Goal: Task Accomplishment & Management: Manage account settings

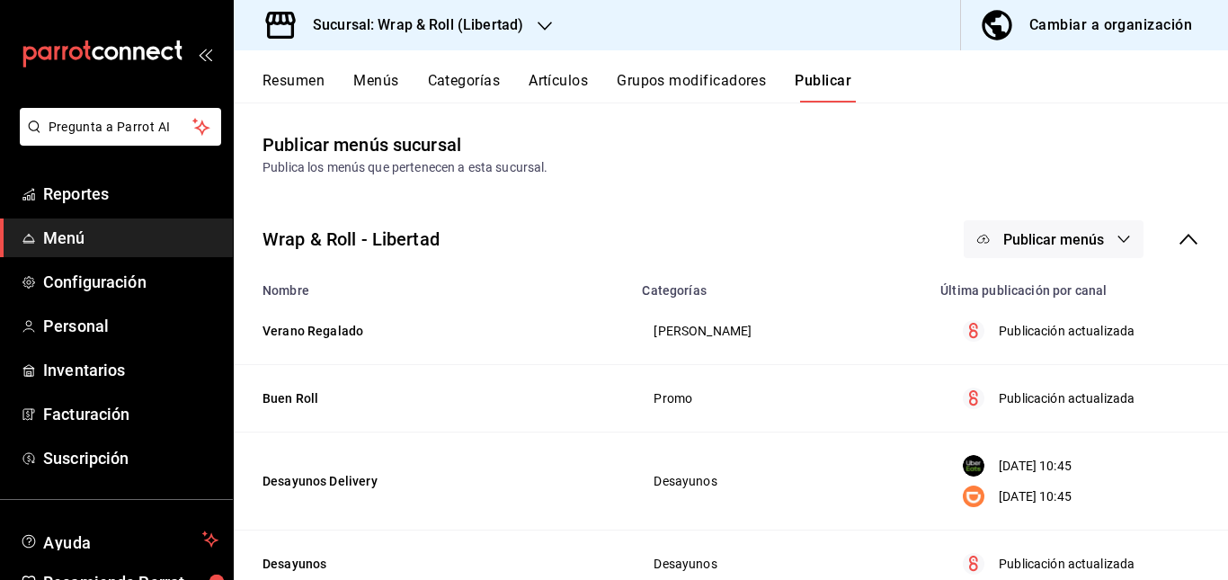
click at [563, 83] on button "Artículos" at bounding box center [557, 87] width 59 height 31
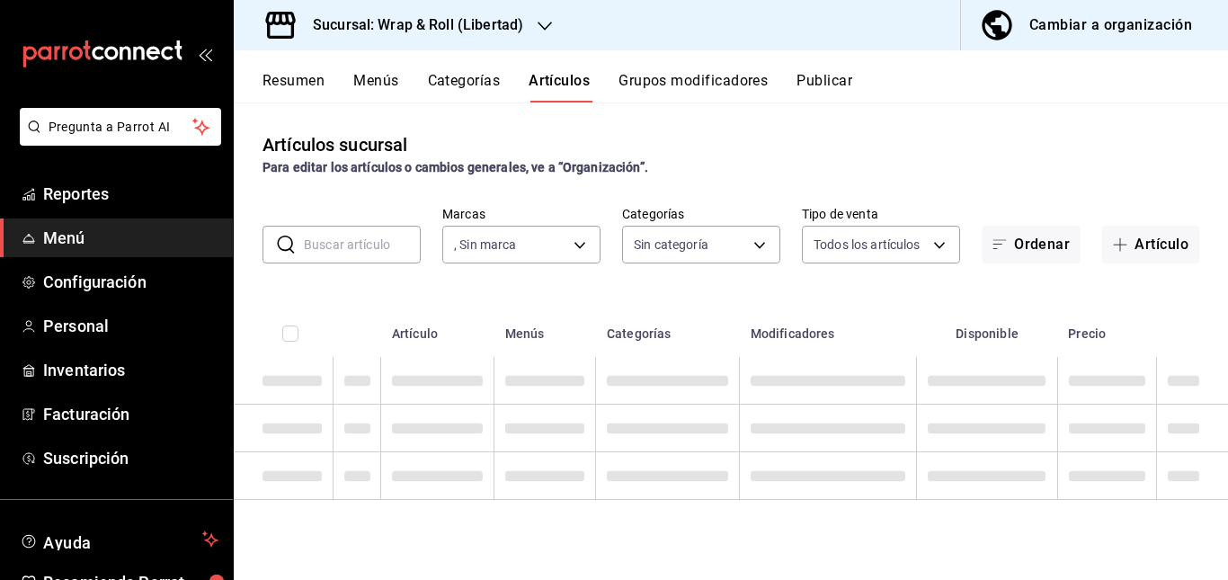
type input "9bf5b2ec-f8eb-418d-ba41-49c6363ec2ef"
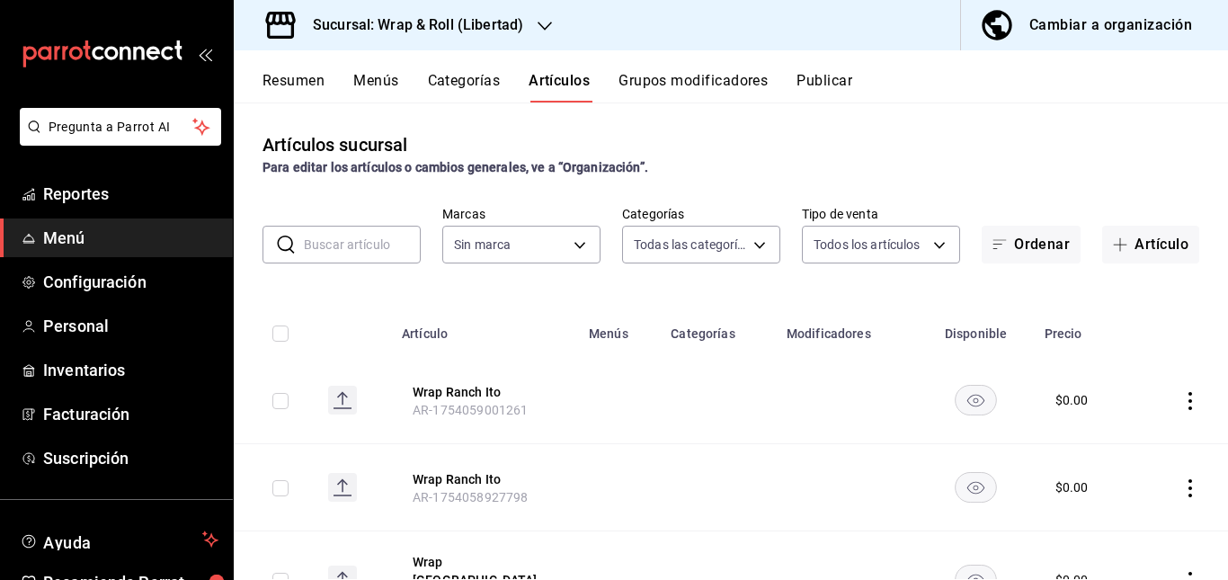
type input "40578402-6b35-4519-9e7e-9fee5bcdc766,a3f25aac-3ff3-4023-8f05-4806d624843a,cec57…"
type input "9bf5b2ec-f8eb-418d-ba41-49c6363ec2ef"
click at [392, 245] on input "text" at bounding box center [362, 244] width 117 height 36
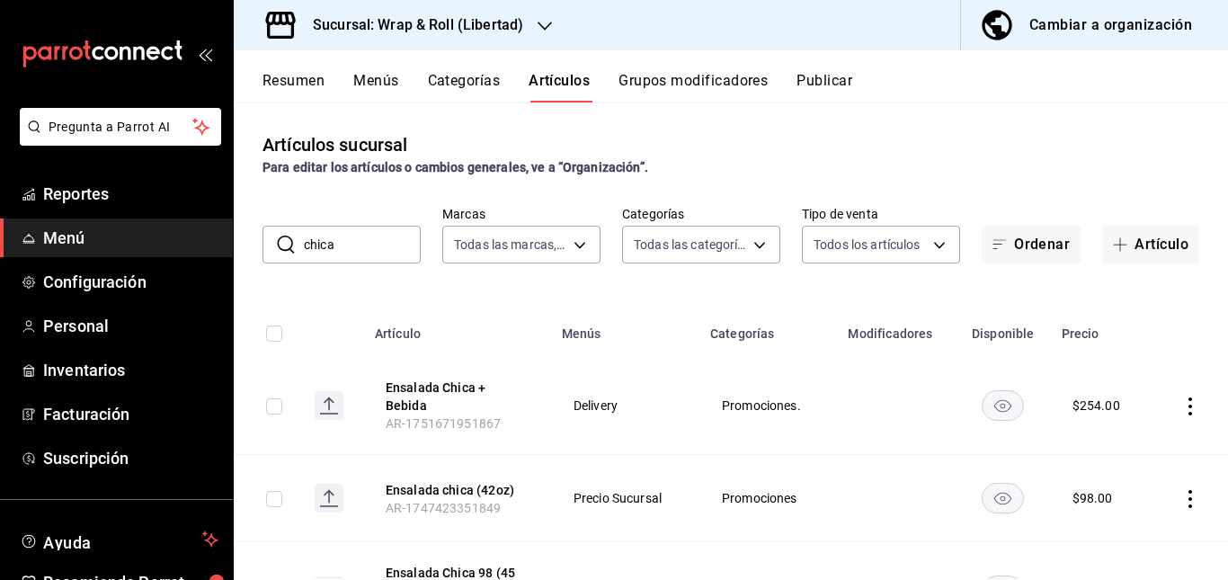
drag, startPoint x: 494, startPoint y: 312, endPoint x: 686, endPoint y: 437, distance: 228.6
click at [686, 437] on td "Delivery" at bounding box center [625, 406] width 148 height 98
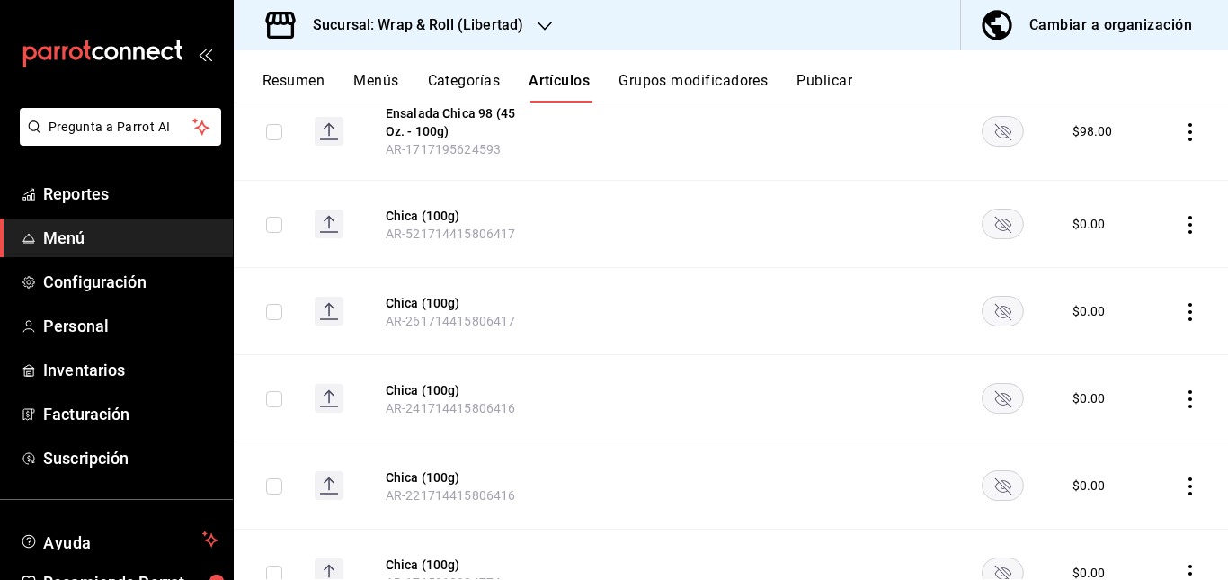
scroll to position [462, 0]
click at [981, 132] on icon "availability-product" at bounding box center [1002, 128] width 42 height 31
click at [989, 207] on rect "availability-product" at bounding box center [1002, 222] width 41 height 30
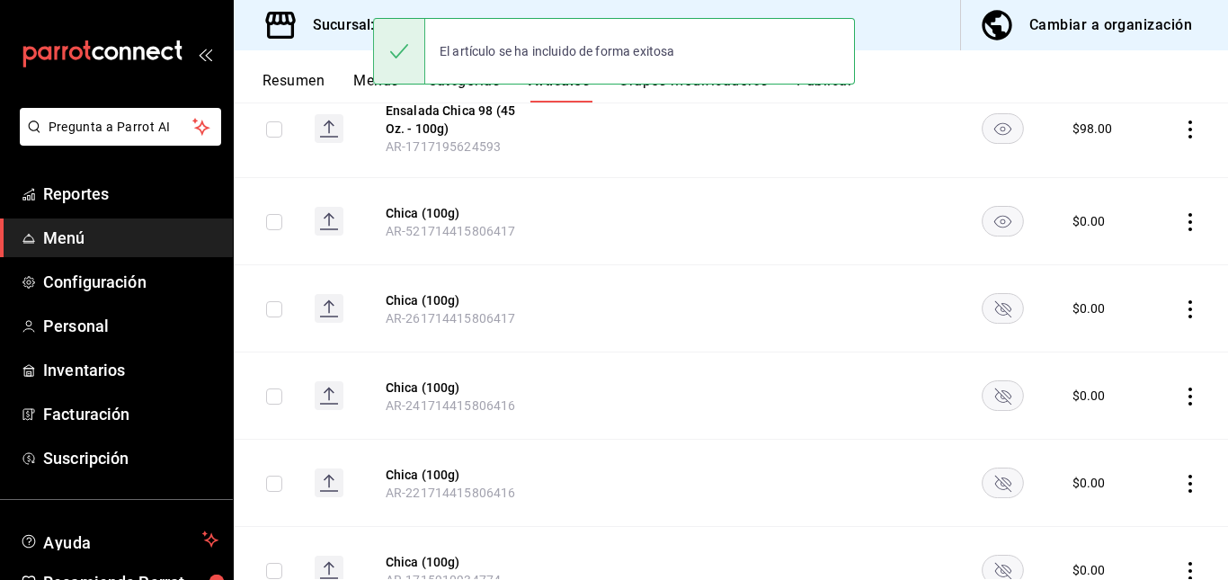
click at [985, 298] on rect "availability-product" at bounding box center [1002, 309] width 41 height 30
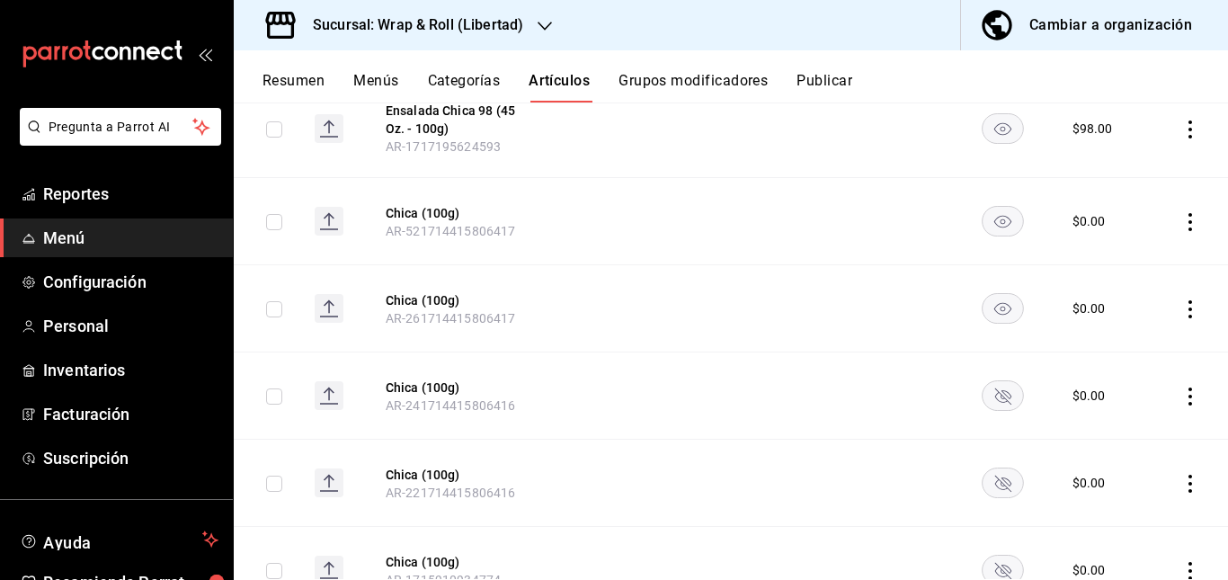
click at [984, 381] on rect "availability-product" at bounding box center [1002, 396] width 41 height 30
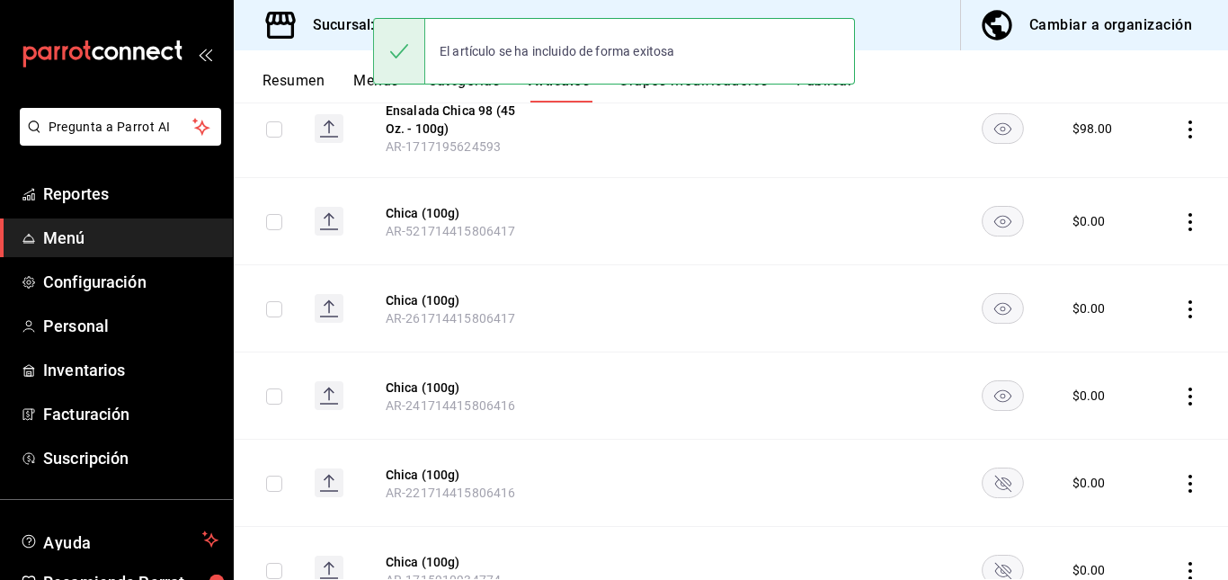
click at [986, 468] on rect "availability-product" at bounding box center [1002, 483] width 41 height 30
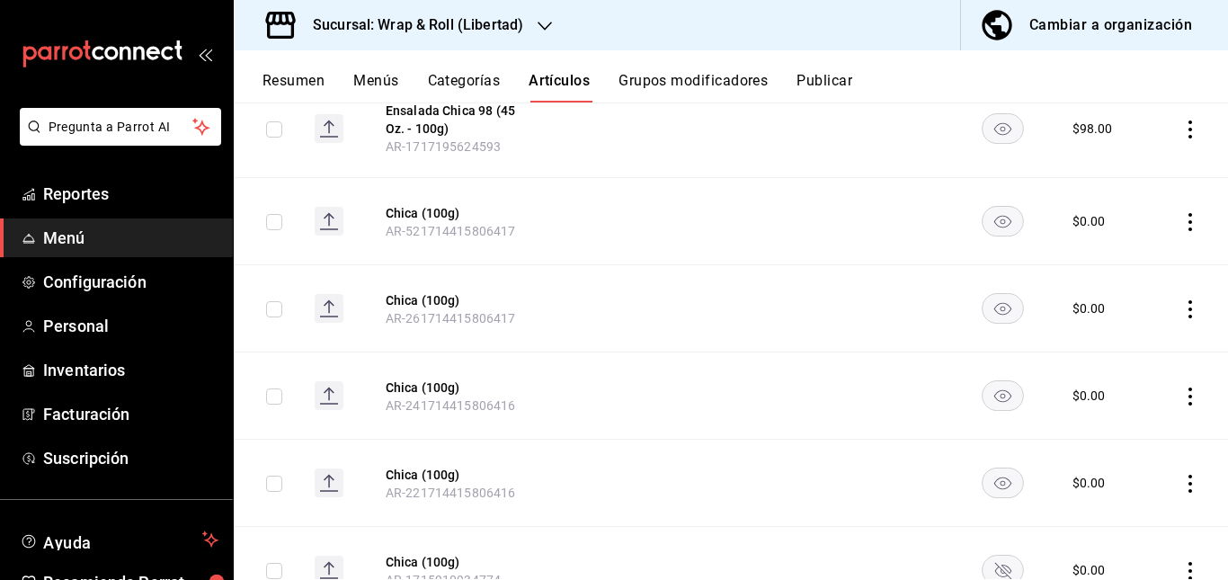
click at [987, 555] on rect "availability-product" at bounding box center [1002, 570] width 41 height 30
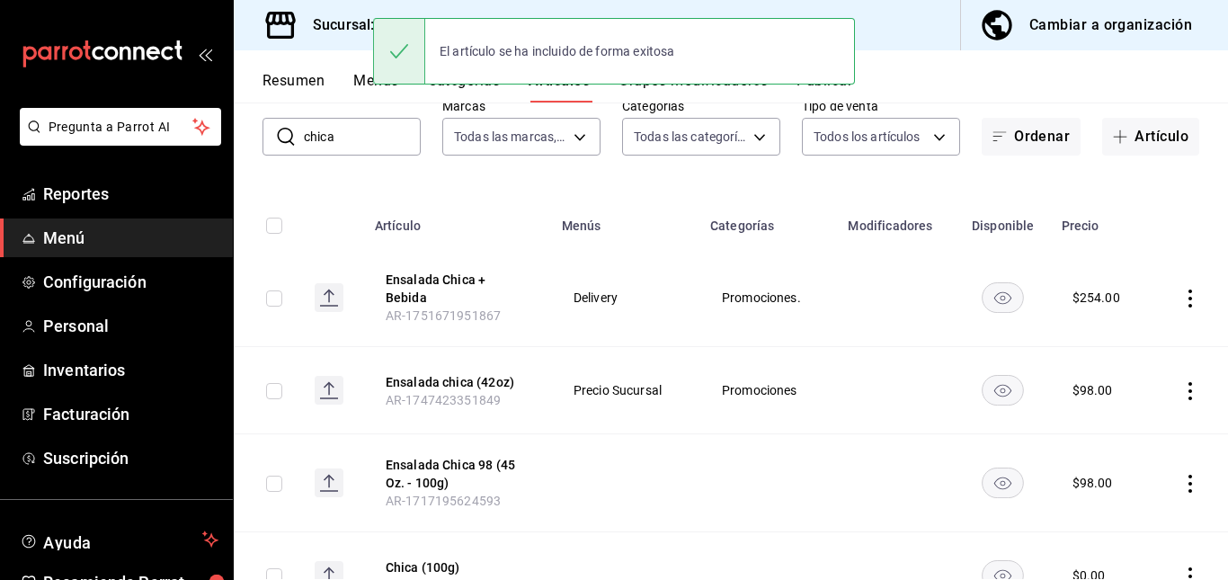
scroll to position [0, 0]
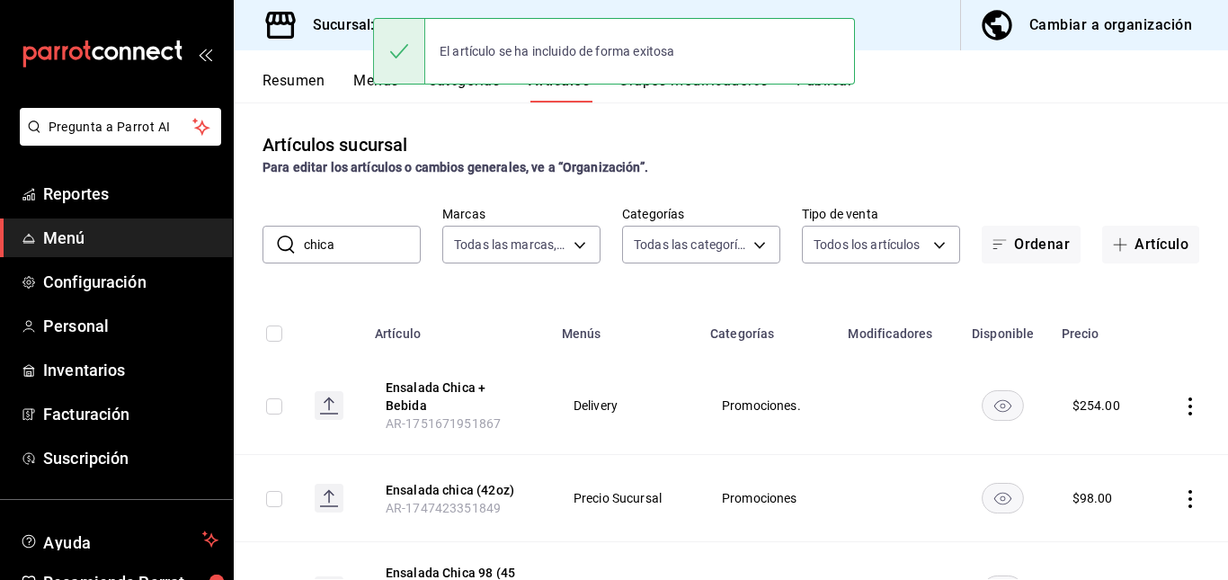
click at [389, 233] on input "chica" at bounding box center [362, 244] width 117 height 36
type input "c"
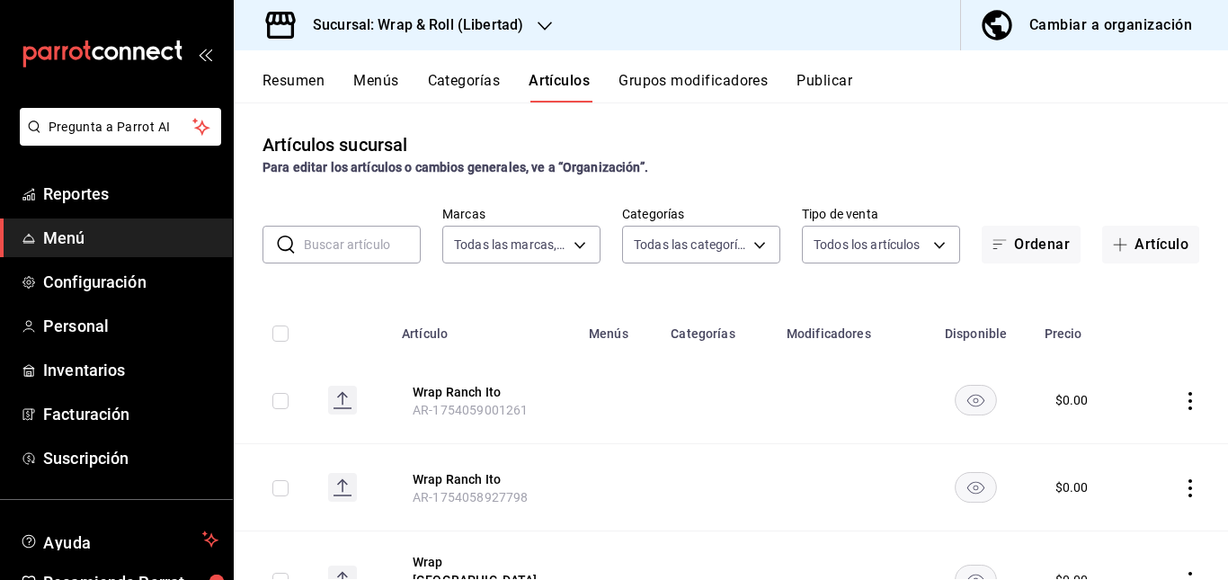
click at [291, 74] on button "Resumen" at bounding box center [293, 87] width 62 height 31
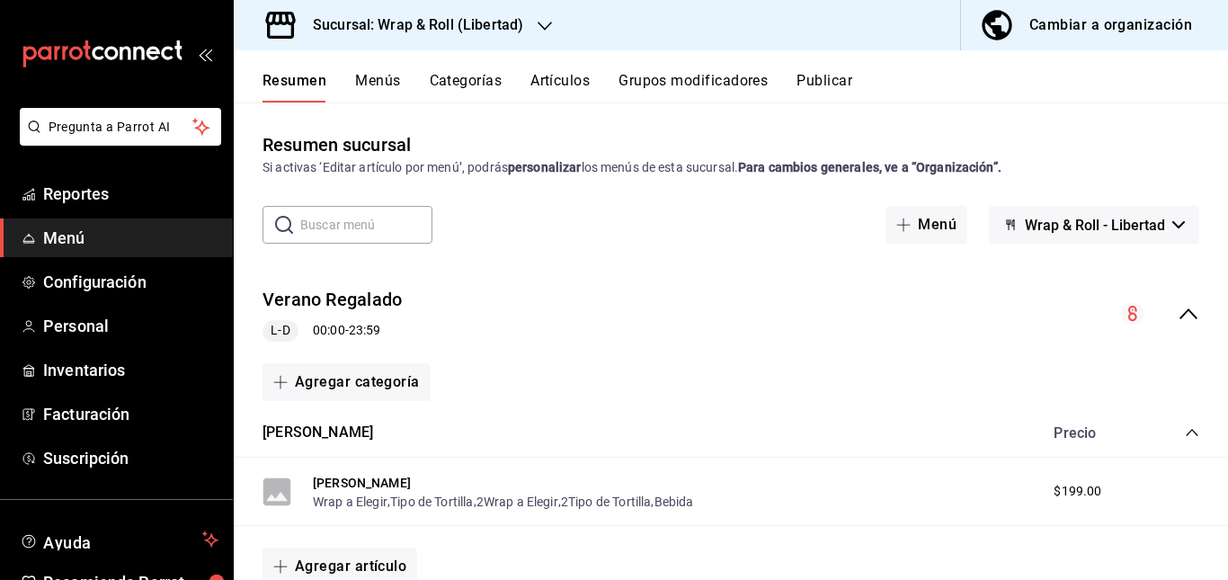
click at [612, 301] on div "Verano Regalado L-D 00:00 - 23:59" at bounding box center [731, 314] width 994 height 84
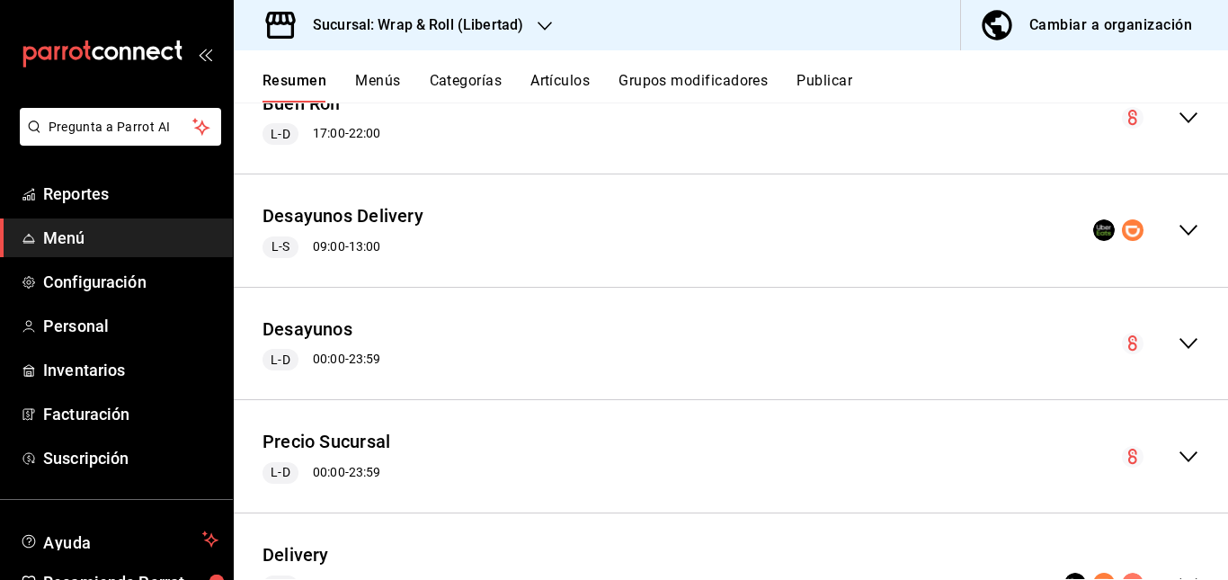
scroll to position [421, 0]
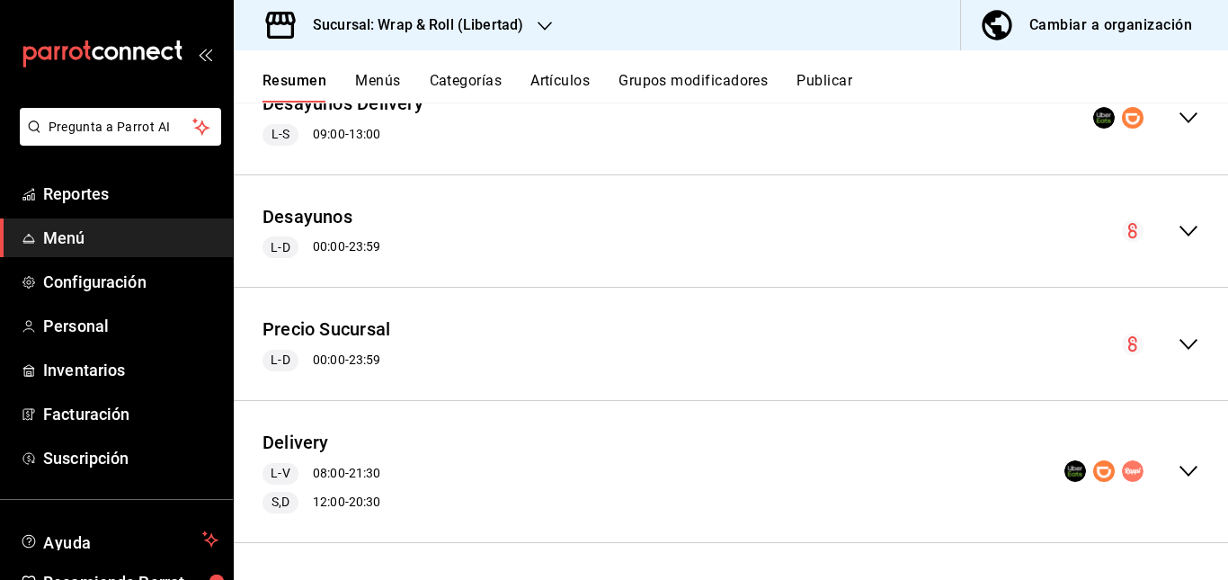
click at [600, 476] on div "Delivery L-V 08:00 - 21:30 S,D 12:00 - 20:30" at bounding box center [731, 471] width 994 height 112
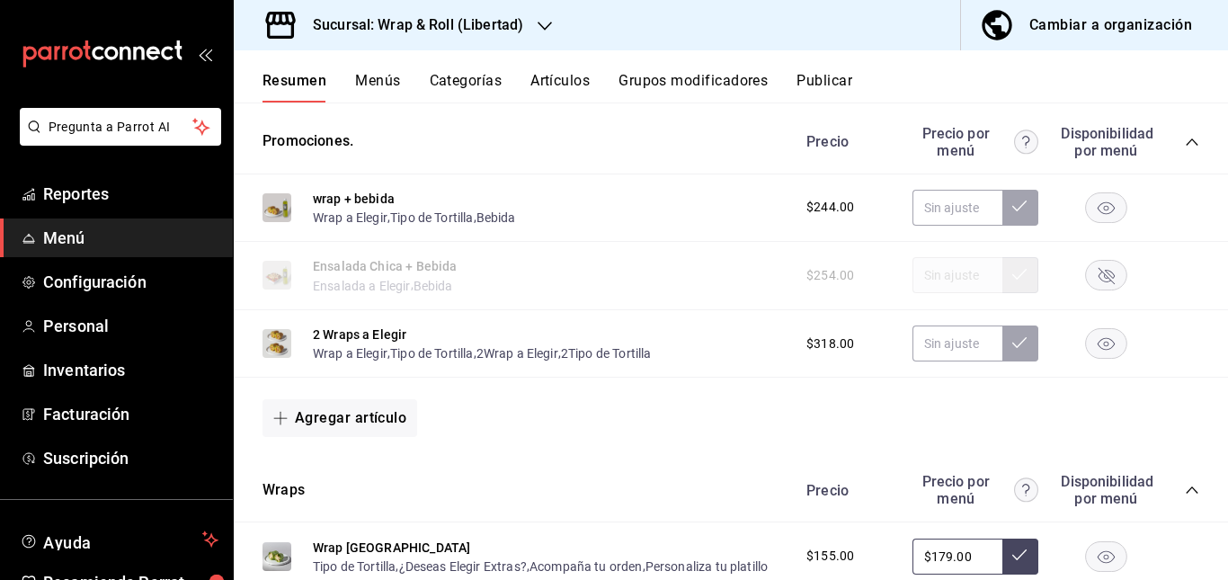
scroll to position [923, 0]
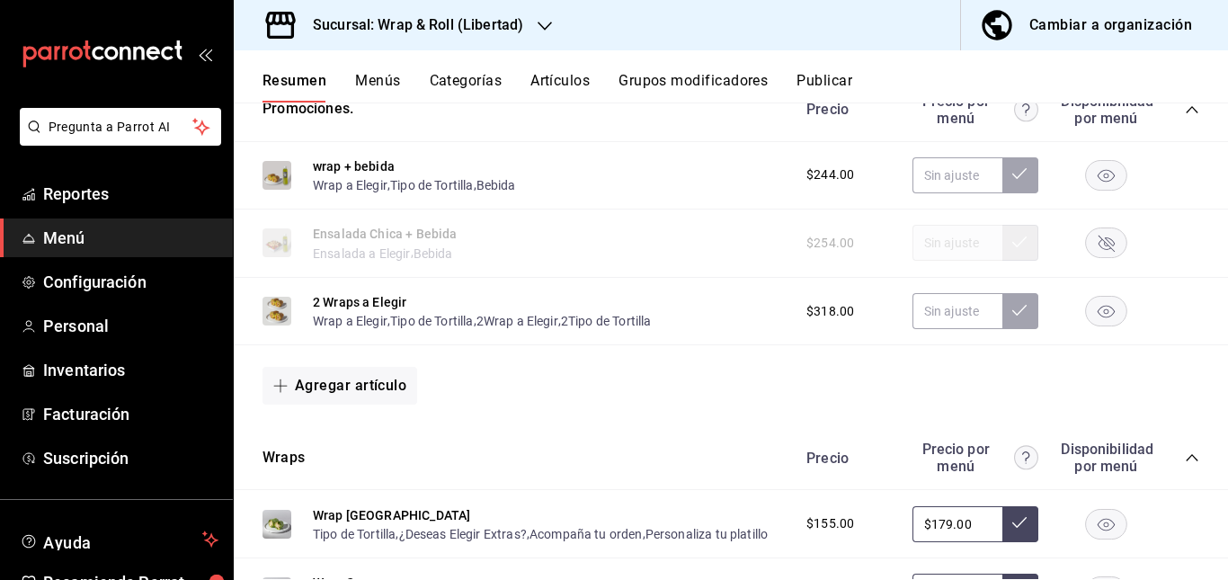
click at [1098, 246] on icon "button" at bounding box center [1106, 243] width 16 height 16
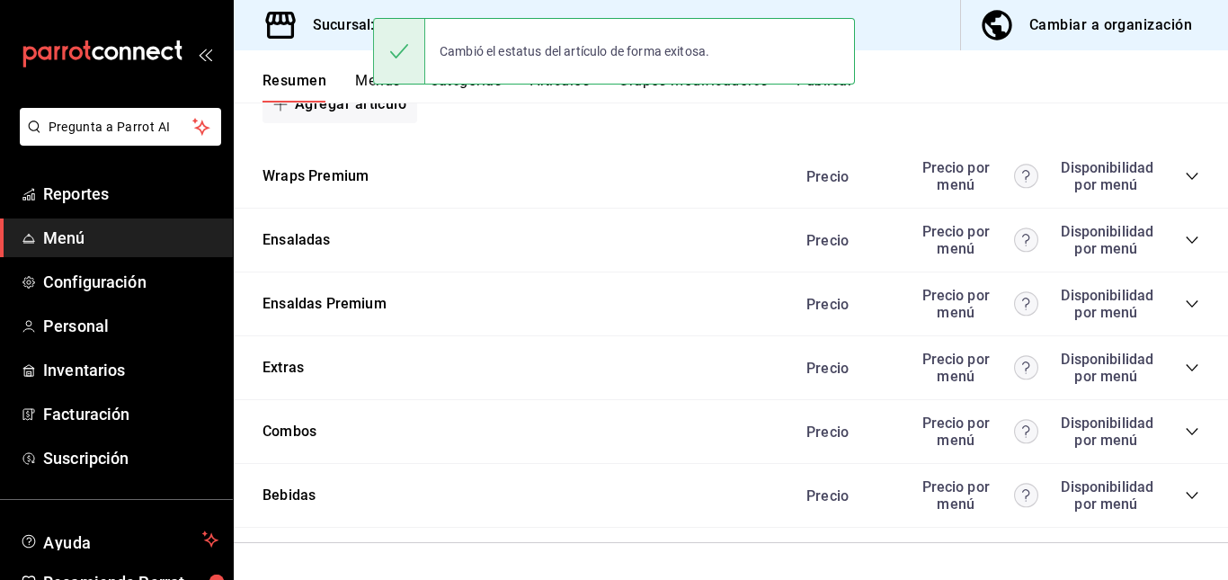
scroll to position [2045, 0]
click at [1184, 172] on icon "collapse-category-row" at bounding box center [1191, 176] width 14 height 14
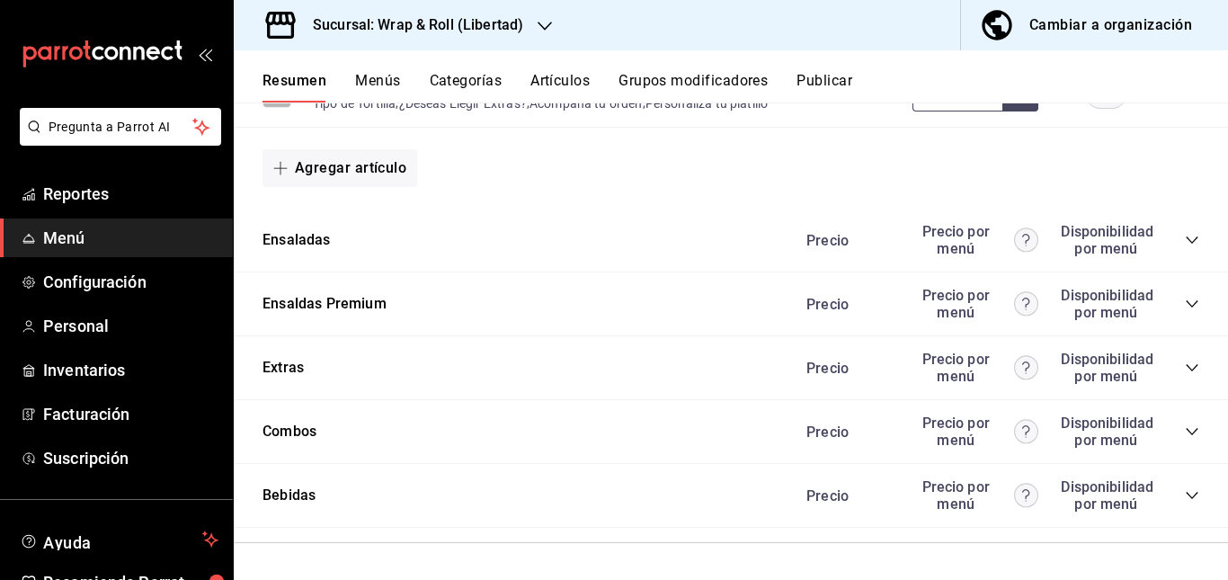
scroll to position [2446, 0]
click at [1184, 247] on icon "collapse-category-row" at bounding box center [1191, 240] width 14 height 14
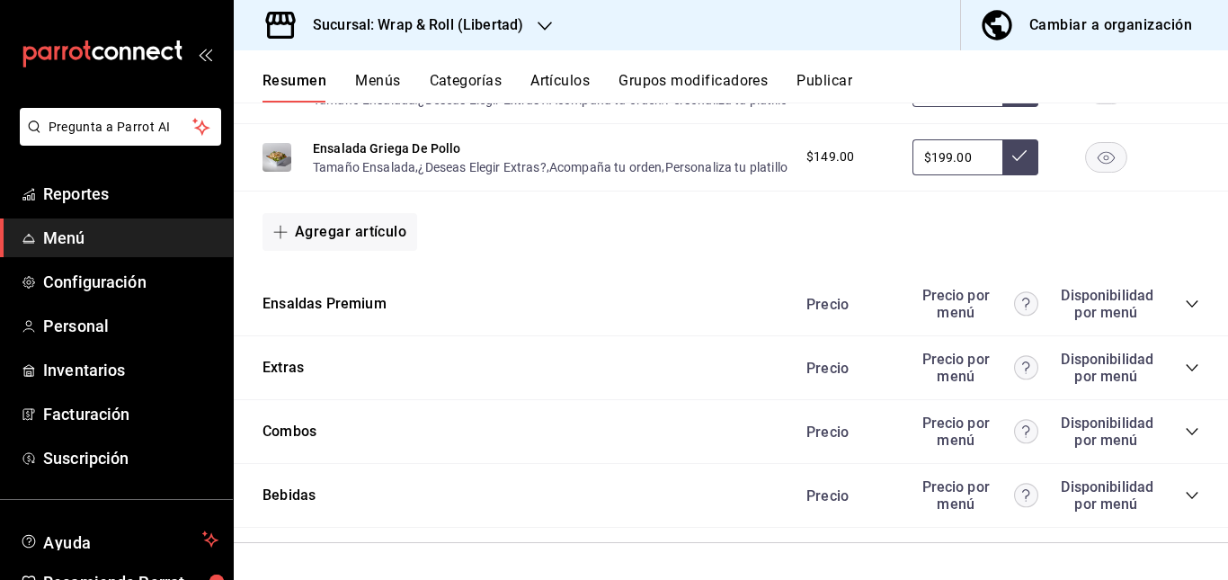
scroll to position [3252, 0]
click at [1184, 310] on icon "collapse-category-row" at bounding box center [1191, 304] width 14 height 14
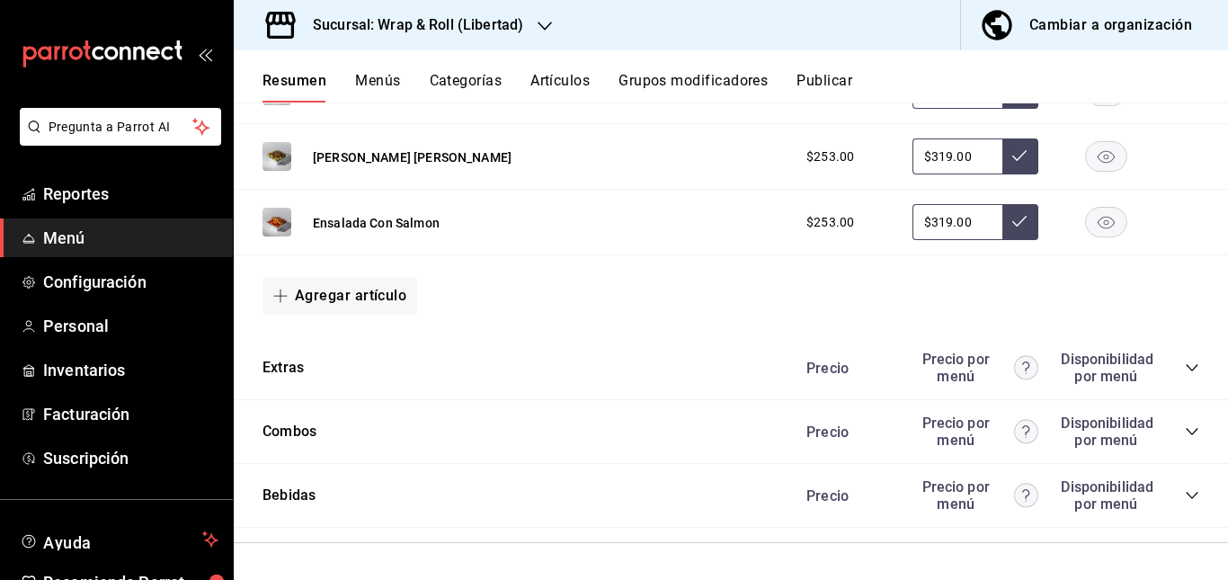
scroll to position [3530, 0]
click at [1185, 369] on icon "collapse-category-row" at bounding box center [1191, 367] width 12 height 7
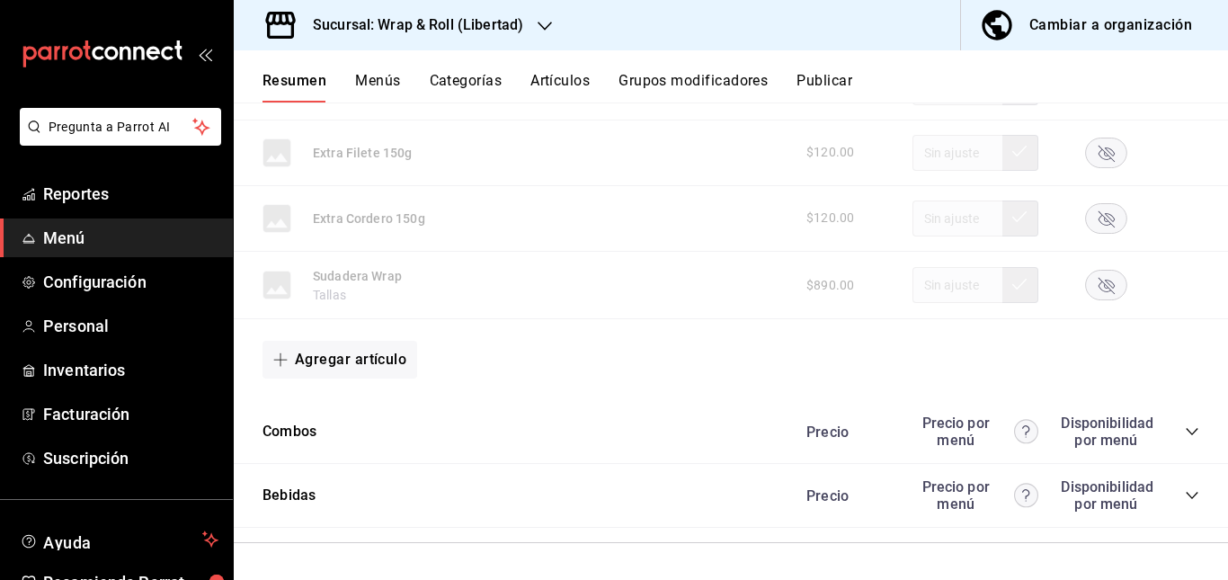
scroll to position [4862, 0]
click at [1184, 430] on icon "collapse-category-row" at bounding box center [1191, 431] width 14 height 14
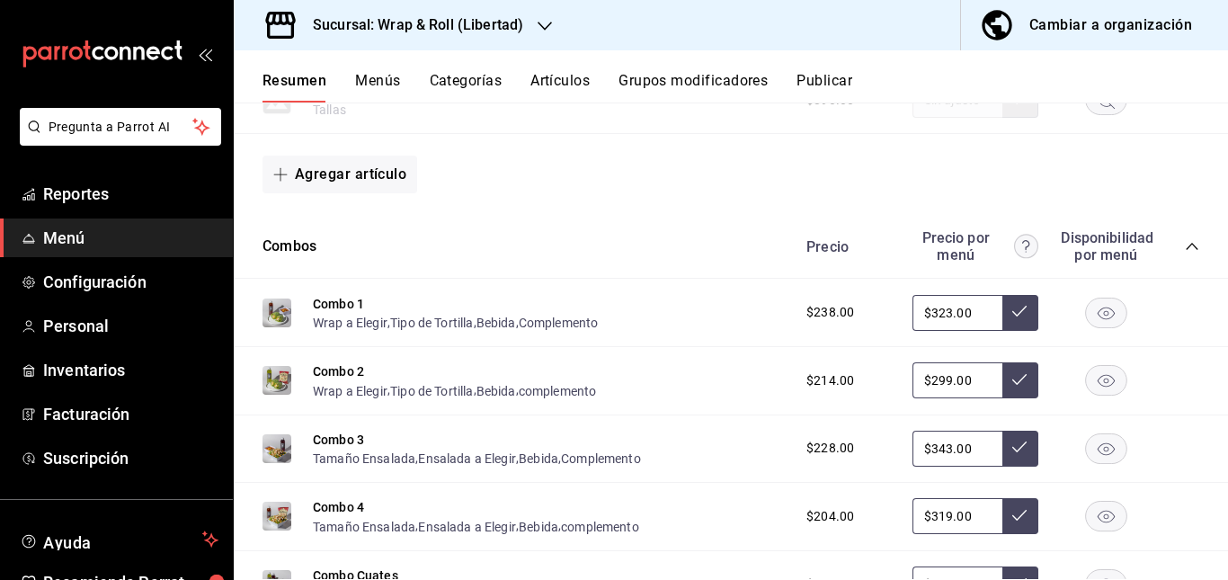
scroll to position [4630, 0]
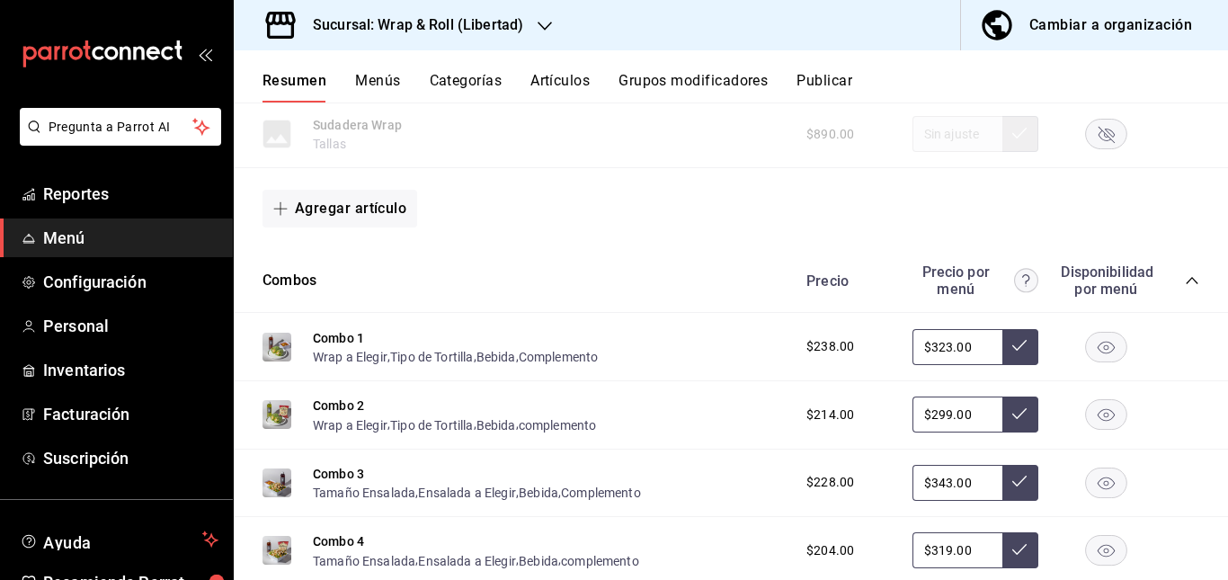
click at [833, 76] on button "Publicar" at bounding box center [824, 87] width 56 height 31
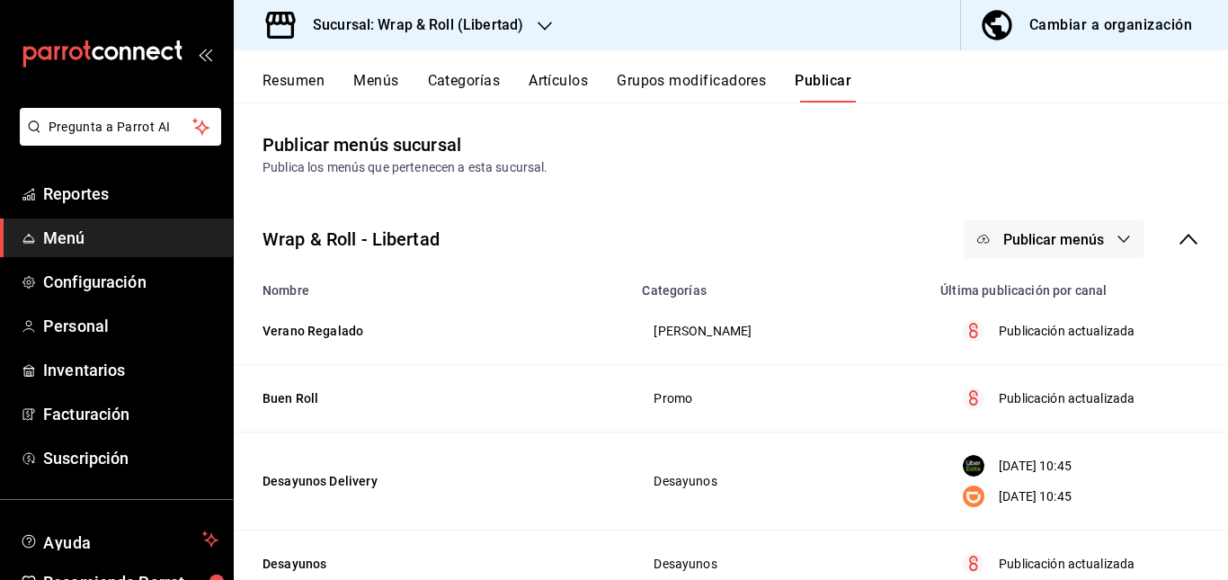
click at [1058, 229] on button "Publicar menús" at bounding box center [1053, 239] width 180 height 38
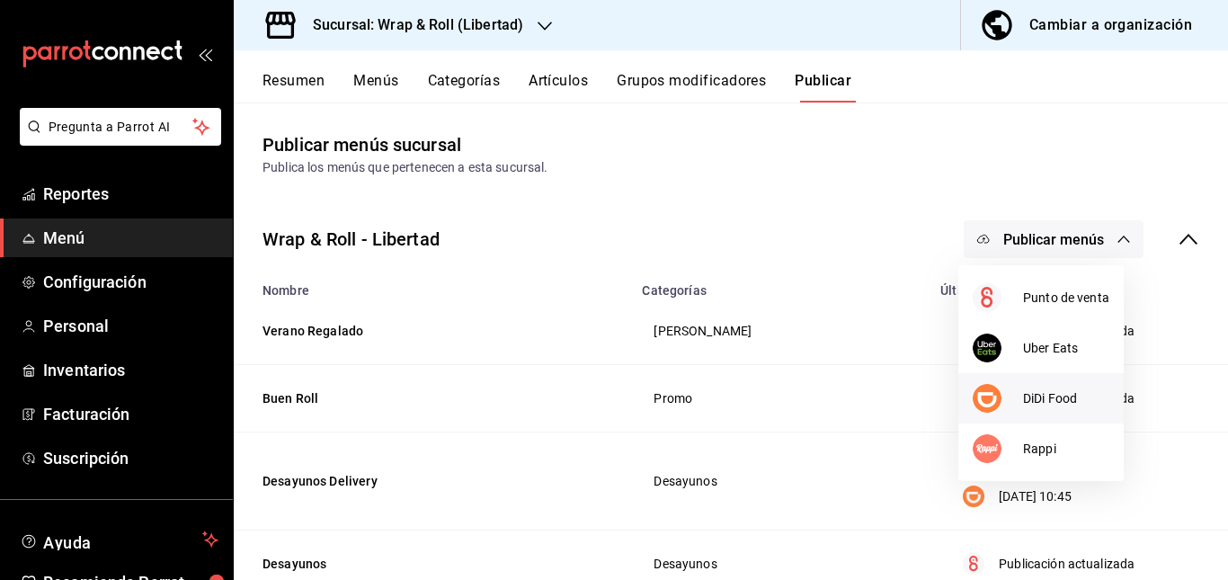
click at [988, 385] on img at bounding box center [986, 398] width 29 height 29
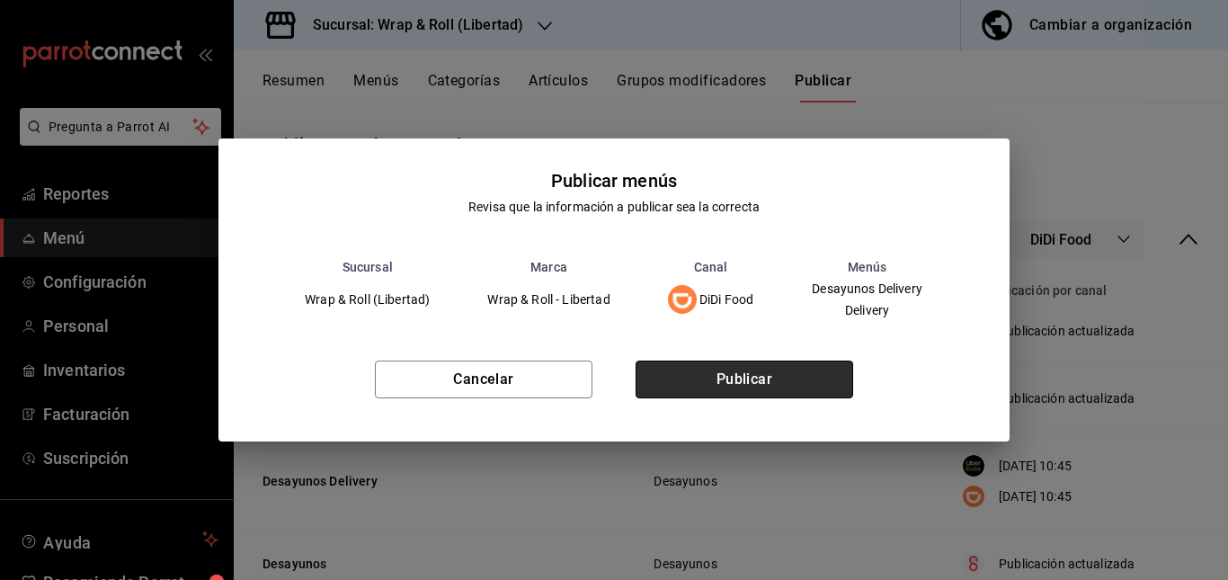
click at [772, 362] on button "Publicar" at bounding box center [743, 379] width 217 height 38
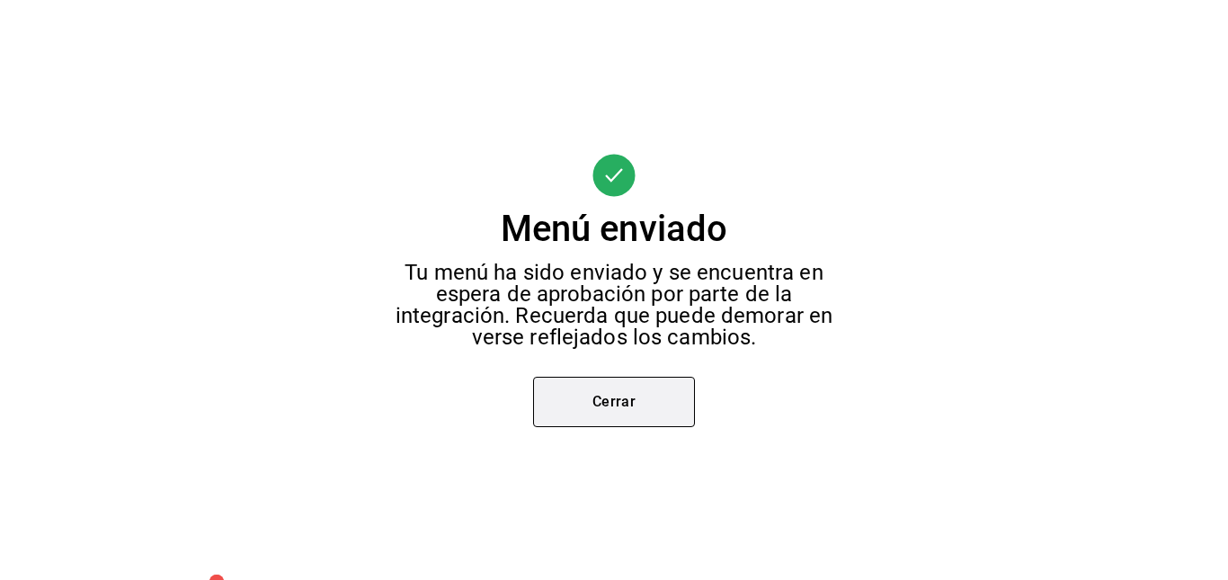
click at [625, 421] on button "Cerrar" at bounding box center [614, 402] width 162 height 50
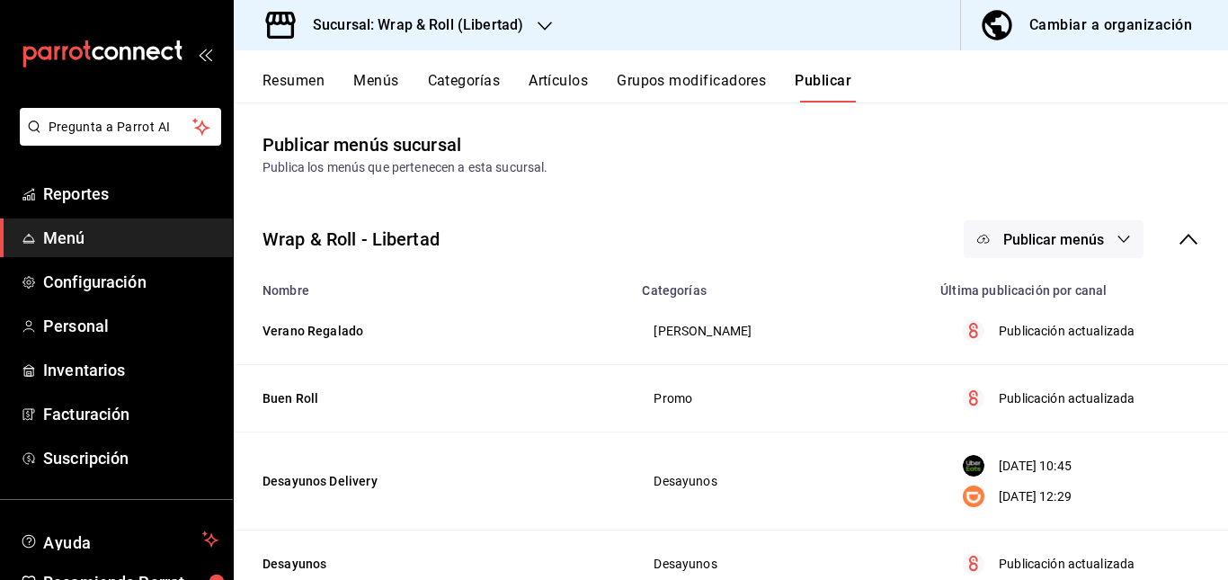
click at [1059, 235] on span "Publicar menús" at bounding box center [1053, 239] width 101 height 17
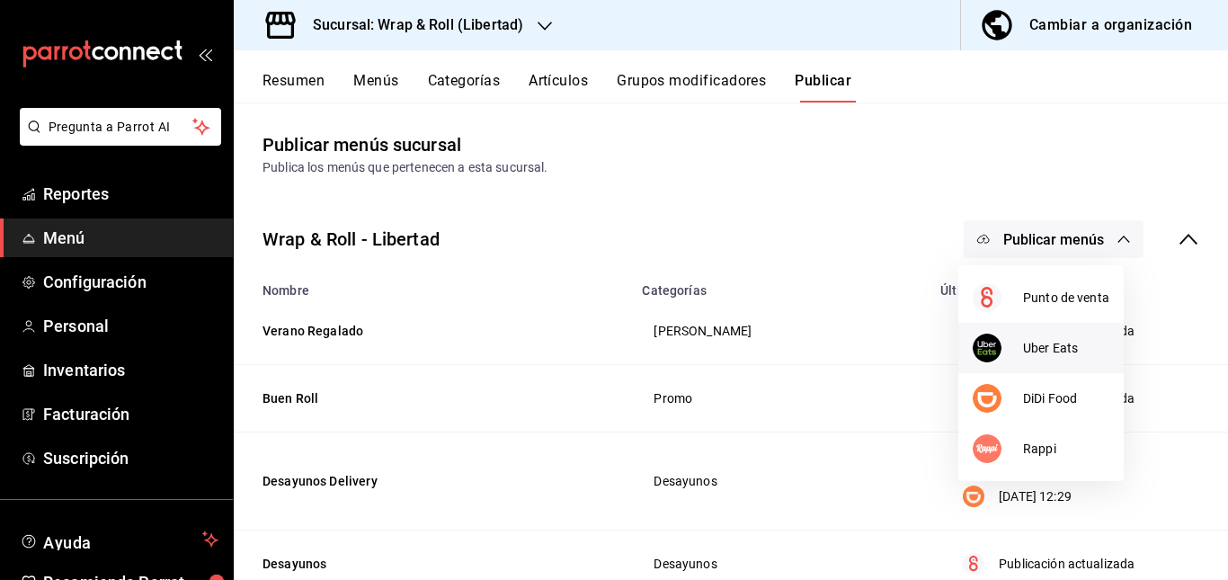
click at [1019, 352] on div at bounding box center [997, 347] width 50 height 29
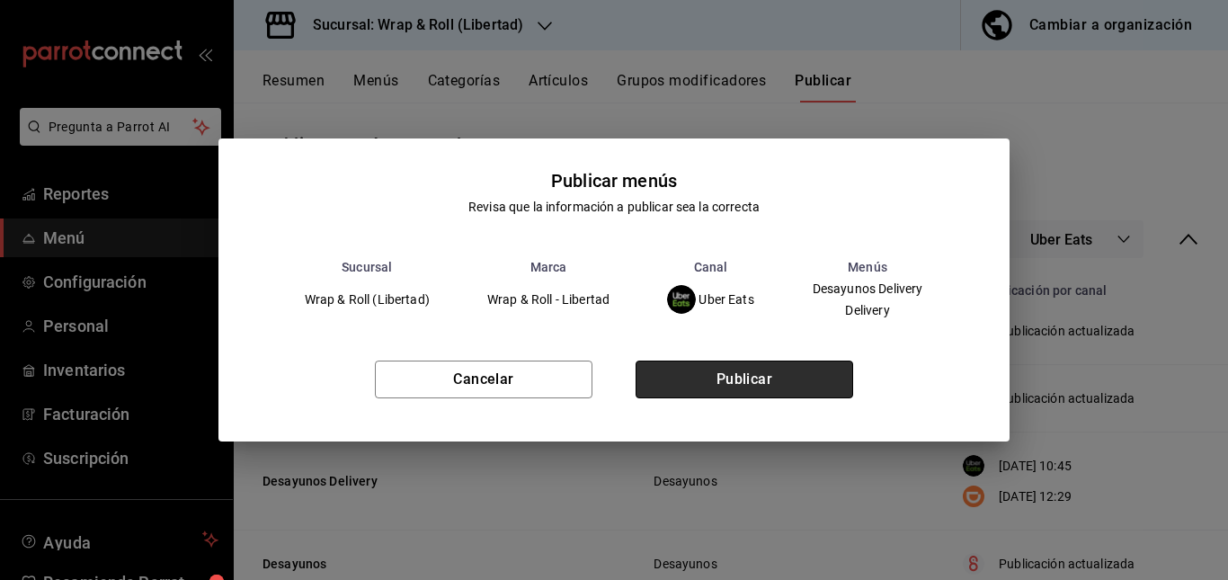
click at [797, 384] on button "Publicar" at bounding box center [743, 379] width 217 height 38
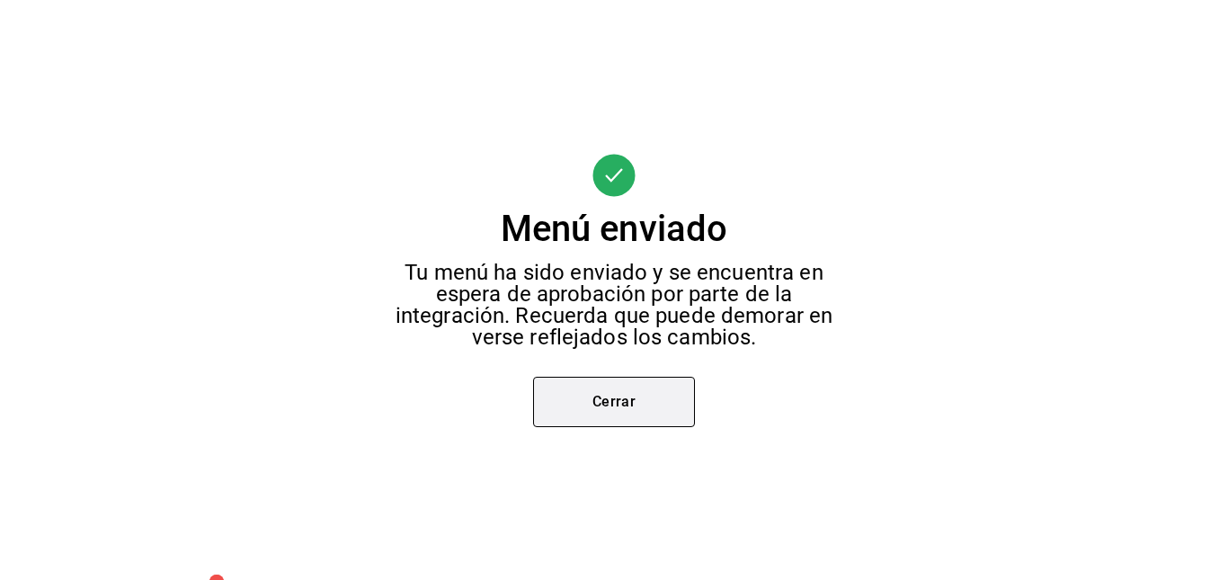
click at [650, 408] on button "Cerrar" at bounding box center [614, 402] width 162 height 50
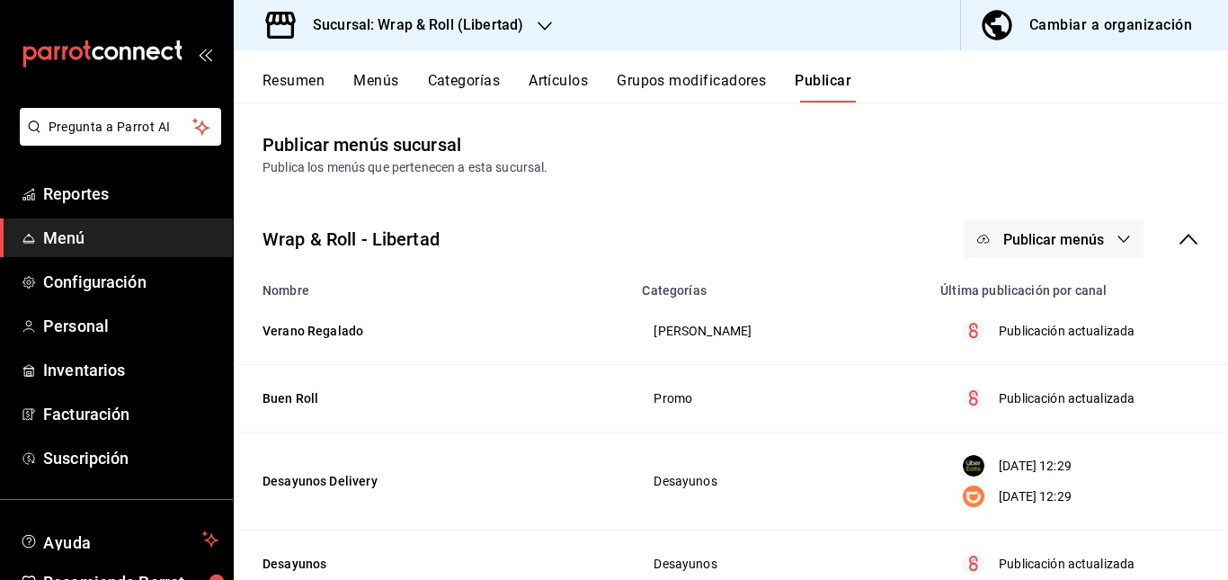
click at [1037, 253] on button "Publicar menús" at bounding box center [1053, 239] width 180 height 38
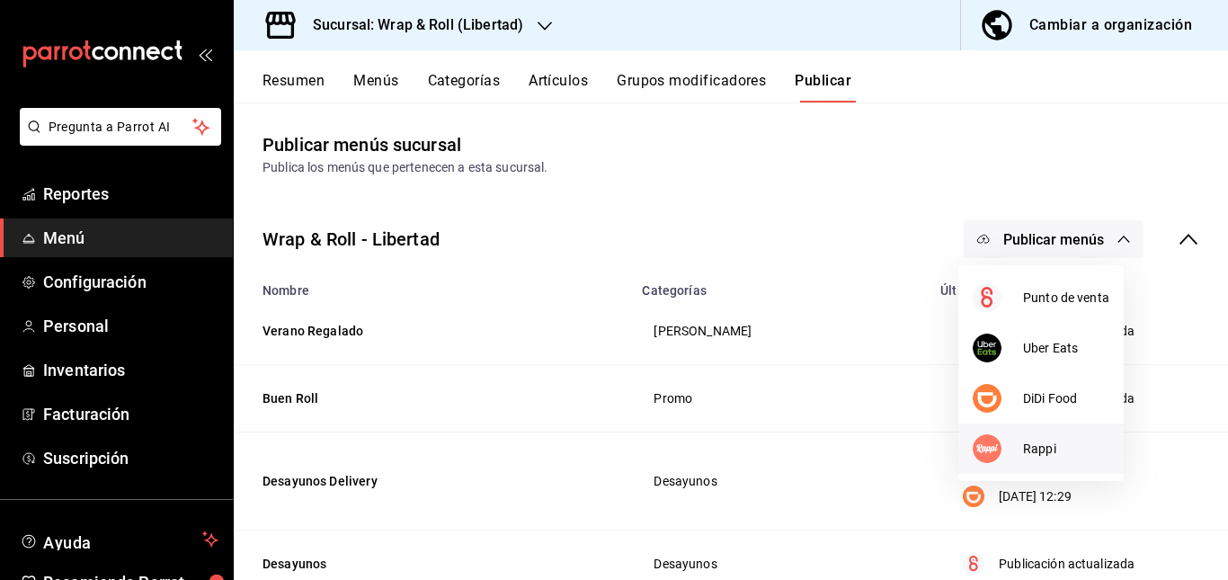
click at [996, 441] on img at bounding box center [986, 448] width 29 height 29
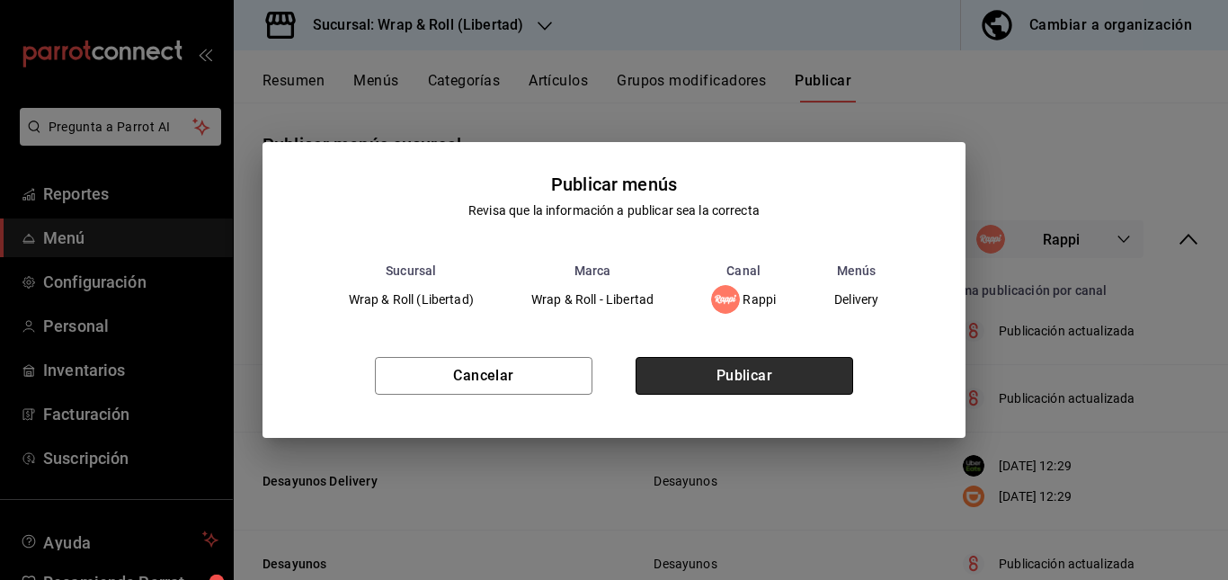
click at [818, 377] on button "Publicar" at bounding box center [743, 376] width 217 height 38
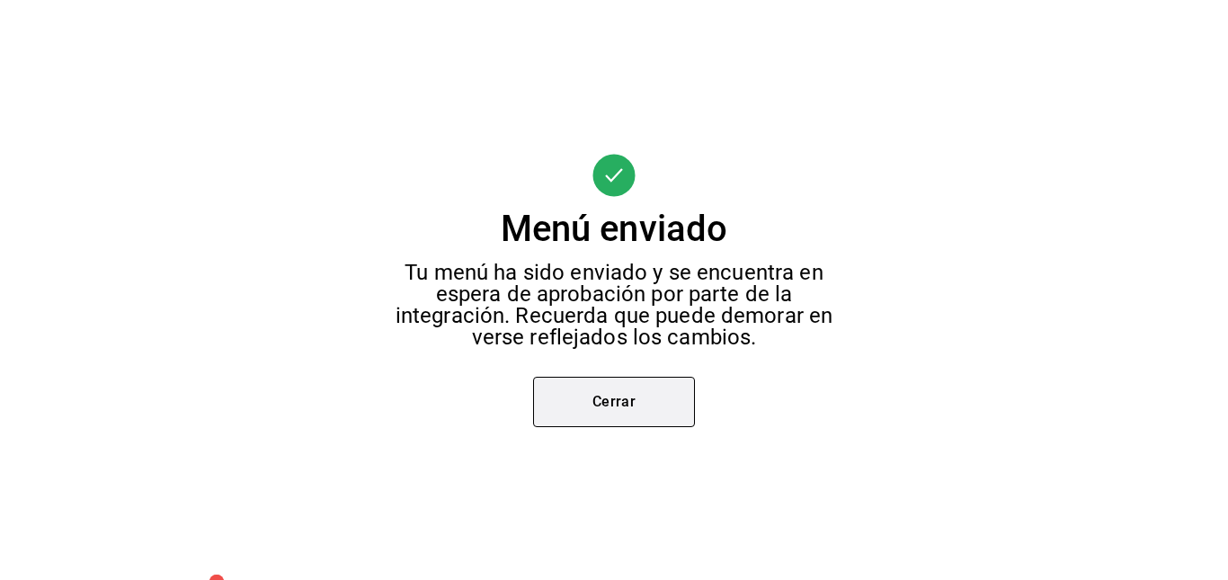
click at [612, 390] on button "Cerrar" at bounding box center [614, 402] width 162 height 50
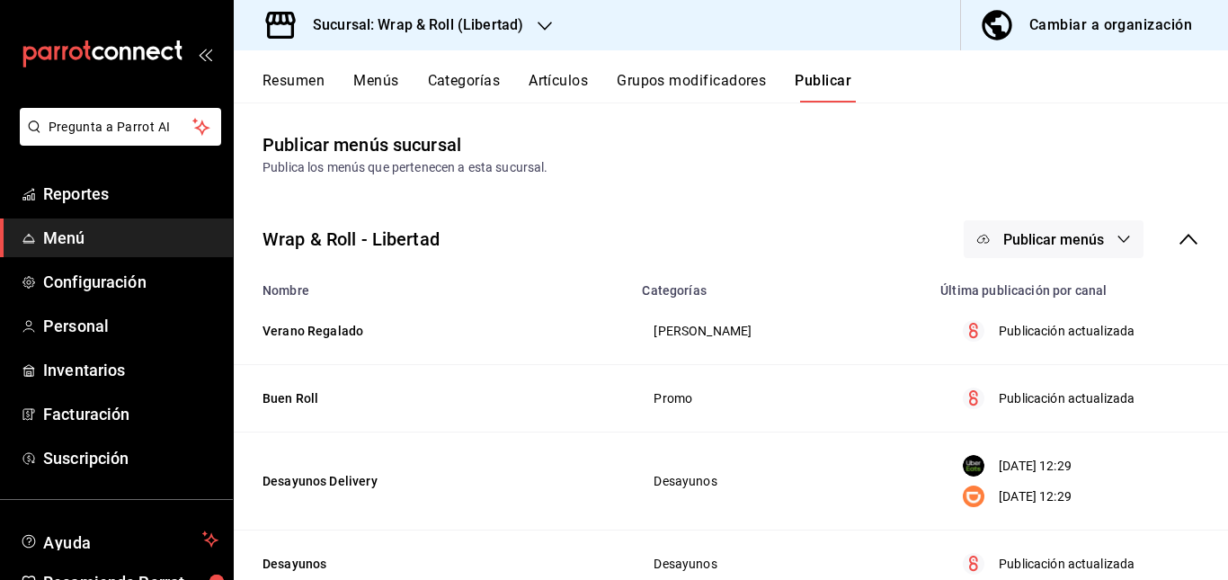
click at [510, 49] on div "Sucursal: Wrap & Roll (Libertad)" at bounding box center [403, 25] width 311 height 50
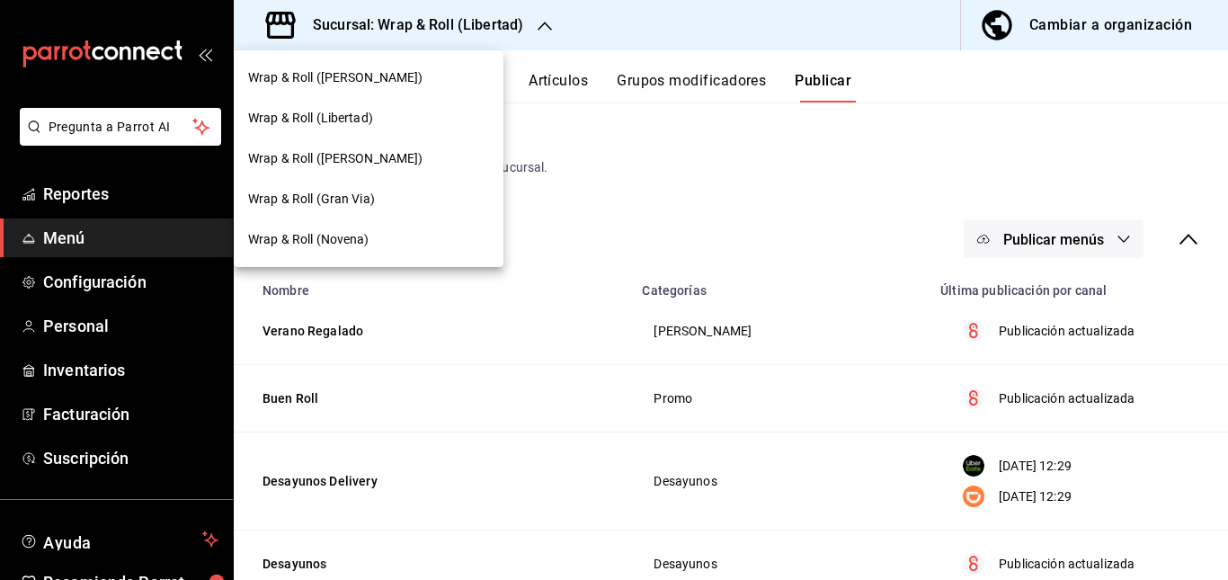
click at [371, 245] on div "Wrap & Roll (Novena)" at bounding box center [368, 239] width 241 height 19
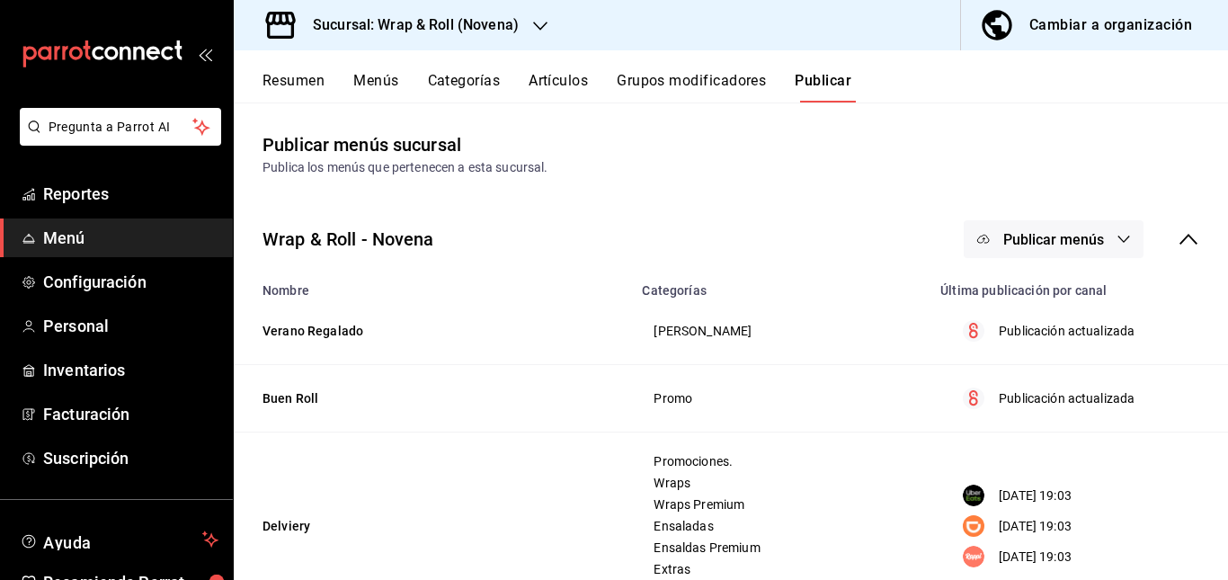
click at [552, 81] on button "Artículos" at bounding box center [557, 87] width 59 height 31
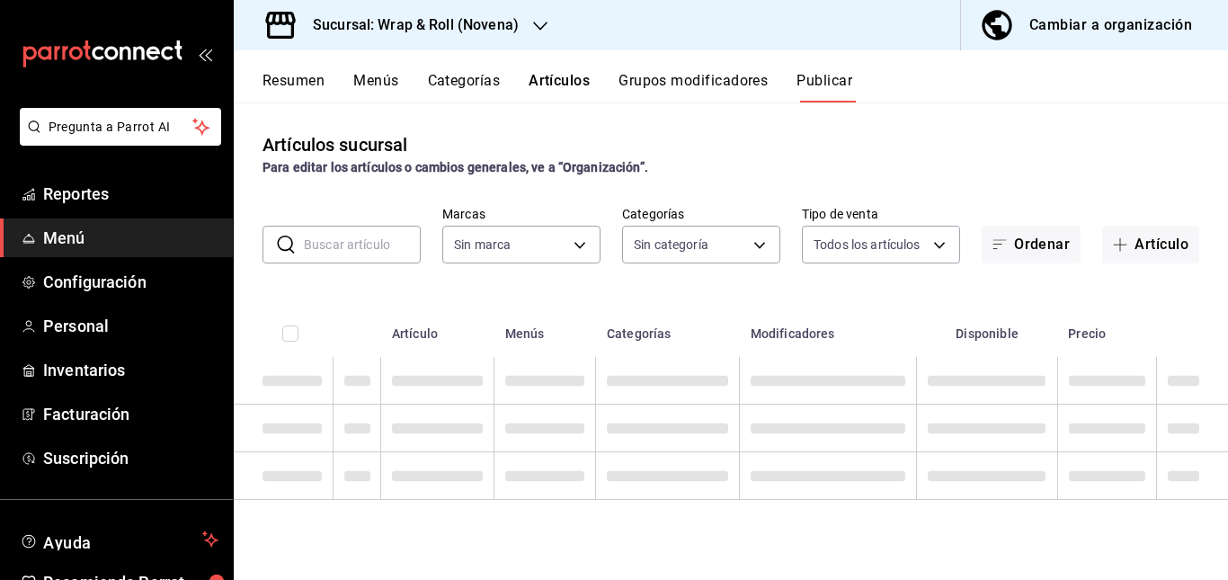
type input "afcd3b4f-326a-4de4-a2d9-8499e3398868"
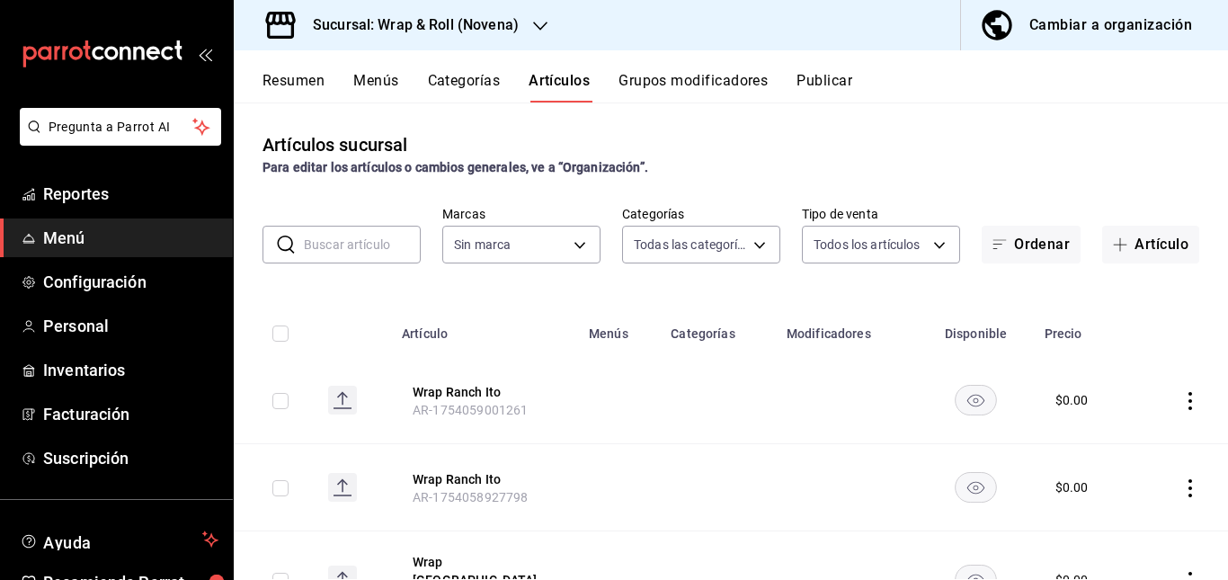
type input "bb5113f6-bc59-440f-b0da-377f5ac0c600,06439ccc-8e69-44a2-9cae-fbbf011c120b,964bf…"
type input "afcd3b4f-326a-4de4-a2d9-8499e3398868"
click at [359, 254] on input "text" at bounding box center [362, 244] width 117 height 36
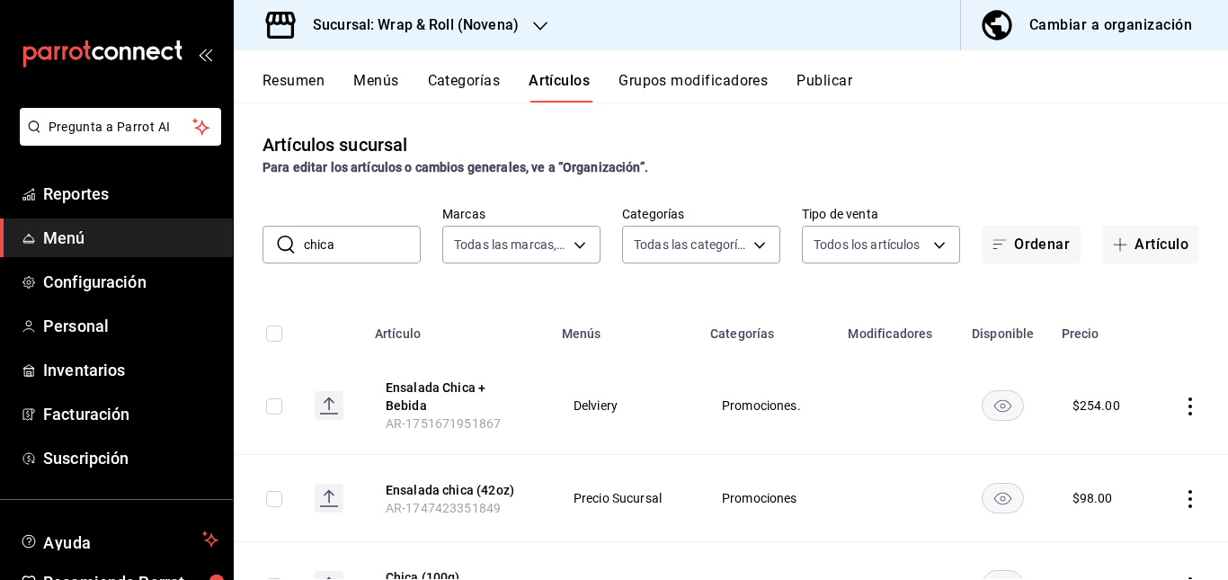
click at [636, 457] on td "Precio Sucursal" at bounding box center [625, 498] width 148 height 87
click at [391, 238] on input "chica" at bounding box center [362, 244] width 117 height 36
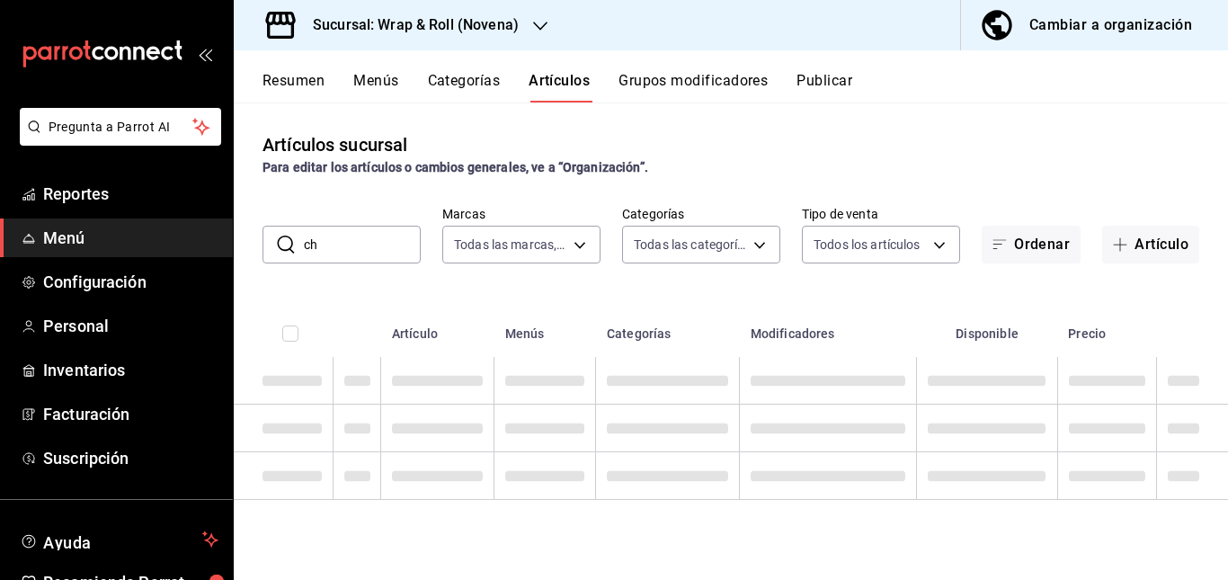
type input "c"
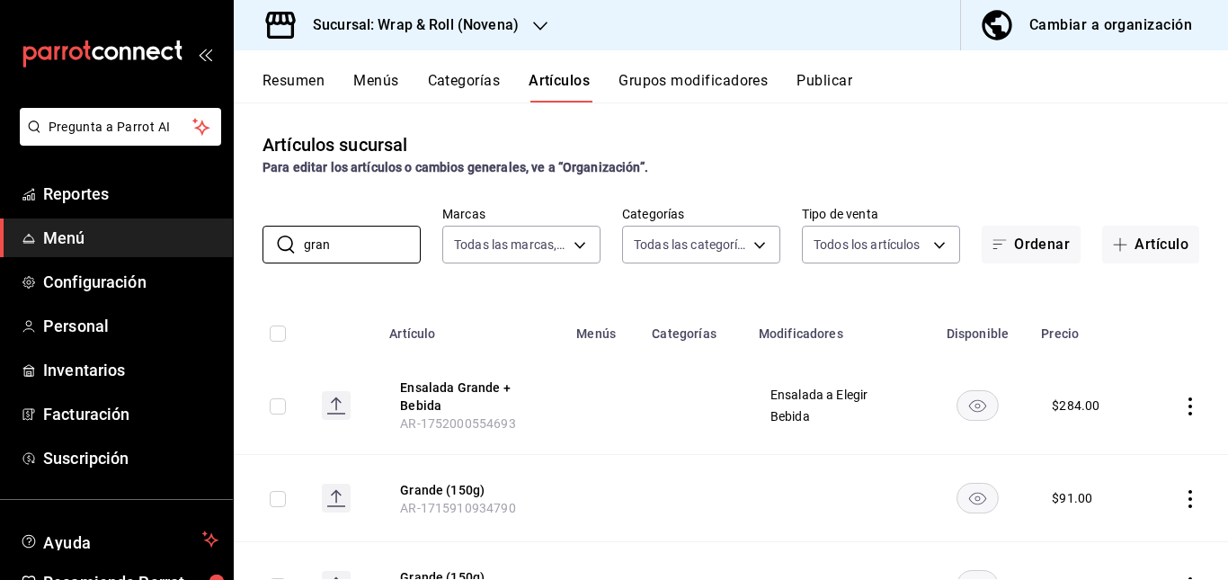
type input "gran"
click at [577, 438] on td at bounding box center [602, 406] width 75 height 98
click at [379, 243] on input "gran" at bounding box center [362, 244] width 117 height 36
click at [597, 457] on td at bounding box center [602, 498] width 75 height 87
click at [820, 82] on button "Publicar" at bounding box center [824, 87] width 56 height 31
